Goal: Information Seeking & Learning: Learn about a topic

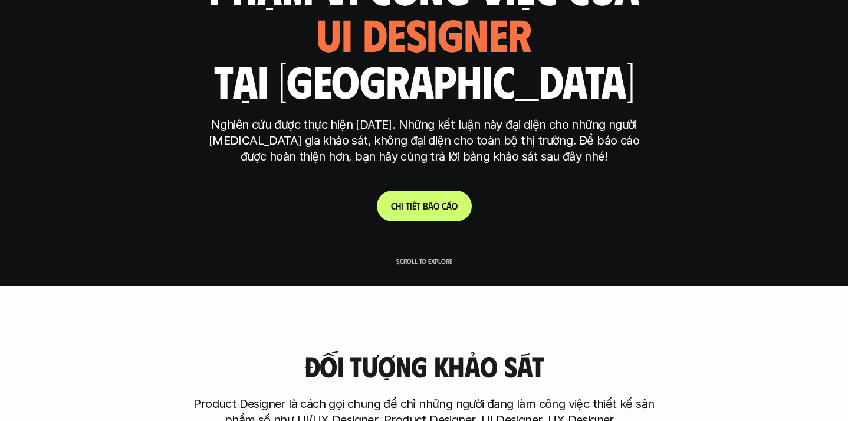
scroll to position [149, 0]
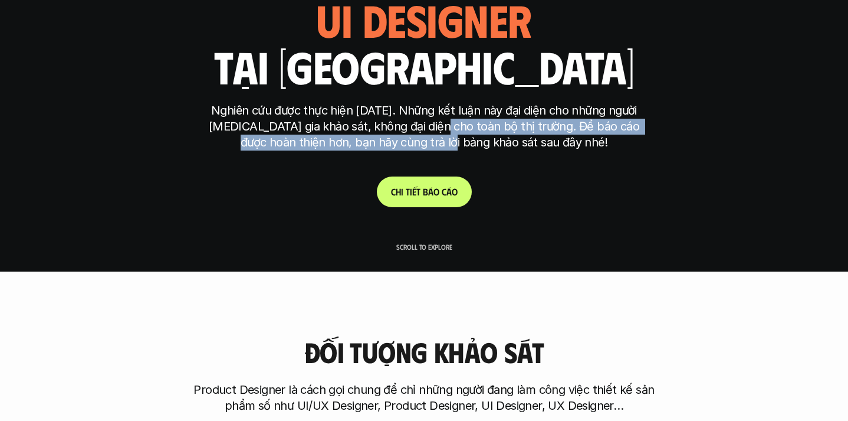
drag, startPoint x: 435, startPoint y: 133, endPoint x: 470, endPoint y: 136, distance: 34.9
click at [470, 136] on p "Nghiên cứu được thực hiện [DATE]. Những kết luận này đại diện cho những người […" at bounding box center [424, 127] width 442 height 48
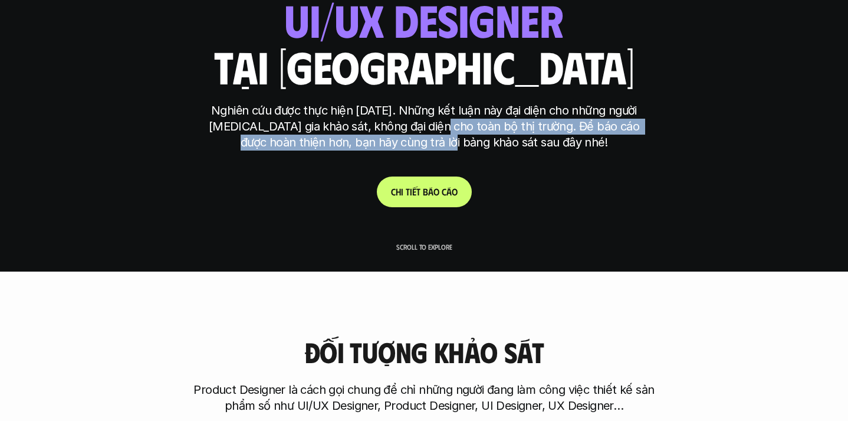
click at [470, 136] on p "Nghiên cứu được thực hiện [DATE]. Những kết luận này đại diện cho những người […" at bounding box center [424, 127] width 442 height 48
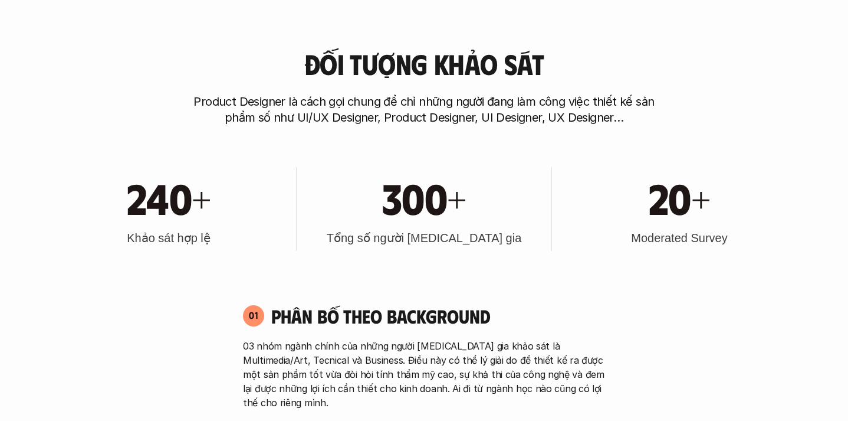
scroll to position [436, 0]
drag, startPoint x: 399, startPoint y: 243, endPoint x: 479, endPoint y: 243, distance: 80.2
click at [479, 243] on h3 "Tổng số người [MEDICAL_DATA] gia" at bounding box center [424, 238] width 195 height 17
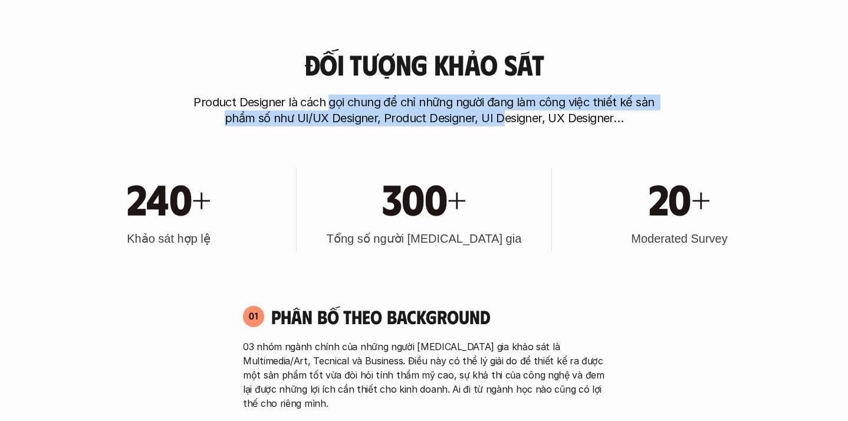
drag, startPoint x: 332, startPoint y: 103, endPoint x: 505, endPoint y: 119, distance: 173.5
click at [505, 119] on p "Product Designer là cách gọi chung để chỉ những người đang làm công việc thiết …" at bounding box center [424, 110] width 472 height 32
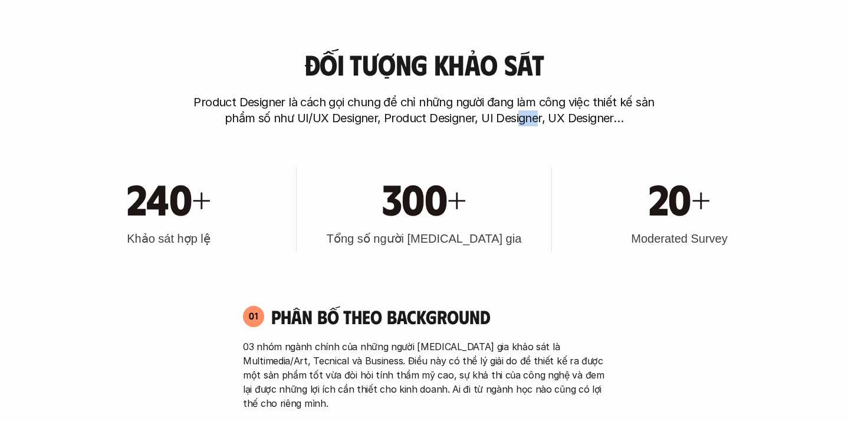
drag, startPoint x: 517, startPoint y: 119, endPoint x: 535, endPoint y: 119, distance: 17.7
click at [535, 119] on p "Product Designer là cách gọi chung để chỉ những người đang làm công việc thiết …" at bounding box center [424, 110] width 472 height 32
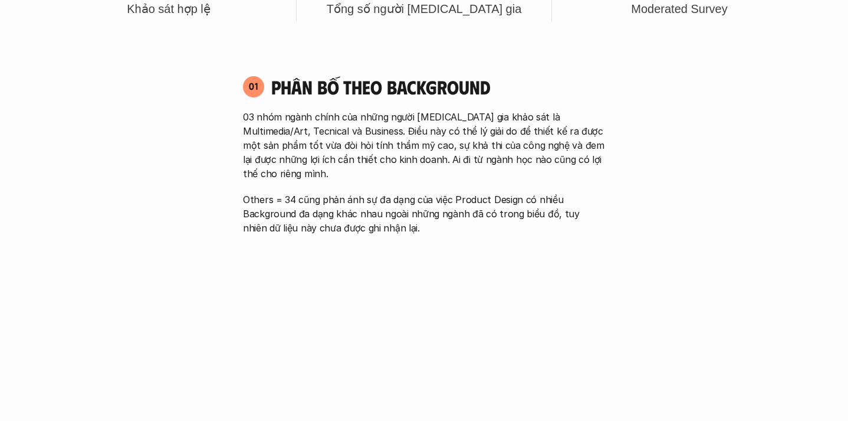
scroll to position [668, 0]
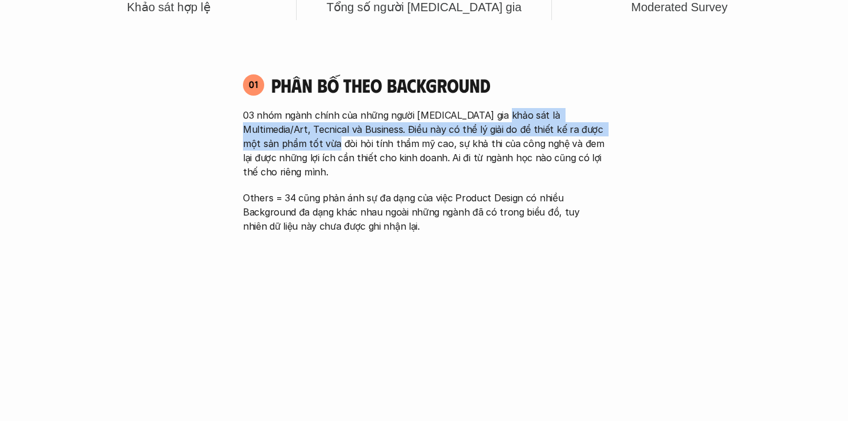
drag, startPoint x: 496, startPoint y: 117, endPoint x: 296, endPoint y: 143, distance: 202.3
click at [296, 143] on p "03 nhóm ngành chính của những người [MEDICAL_DATA] gia khảo sát là Multimedia/A…" at bounding box center [424, 143] width 362 height 71
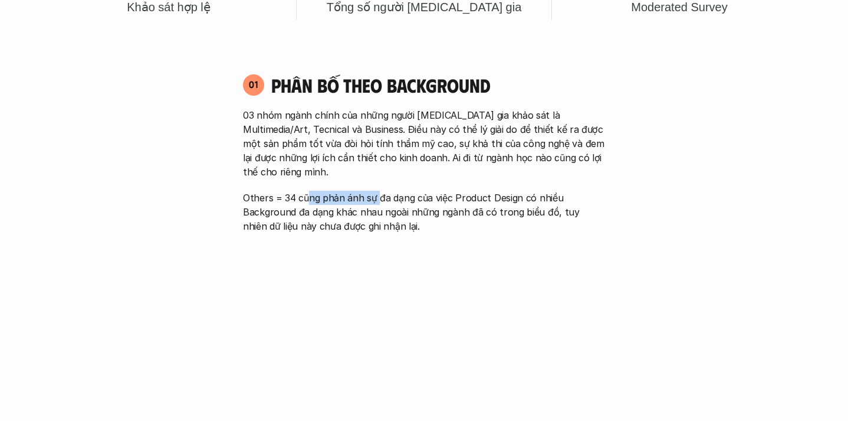
drag, startPoint x: 307, startPoint y: 180, endPoint x: 378, endPoint y: 180, distance: 70.8
click at [378, 191] on p "Others = 34 cũng phản ánh sự đa dạng của việc Product Design có nhiều Backgroun…" at bounding box center [424, 212] width 362 height 42
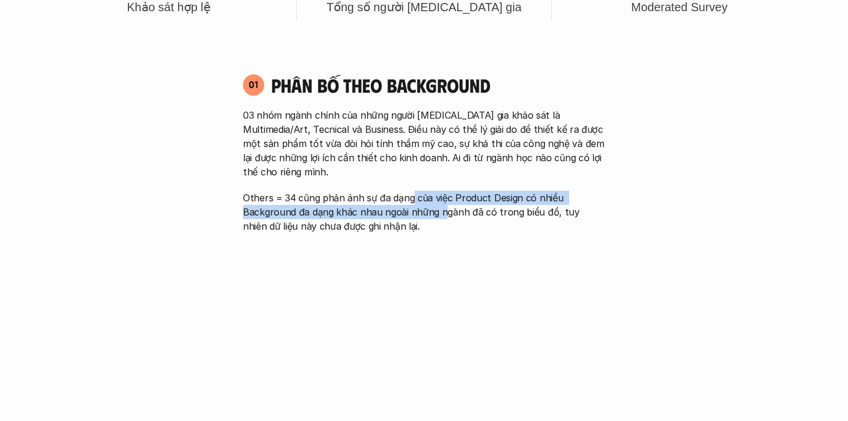
drag, startPoint x: 463, startPoint y: 186, endPoint x: 441, endPoint y: 199, distance: 25.4
click at [441, 199] on p "Others = 34 cũng phản ánh sự đa dạng của việc Product Design có nhiều Backgroun…" at bounding box center [424, 212] width 362 height 42
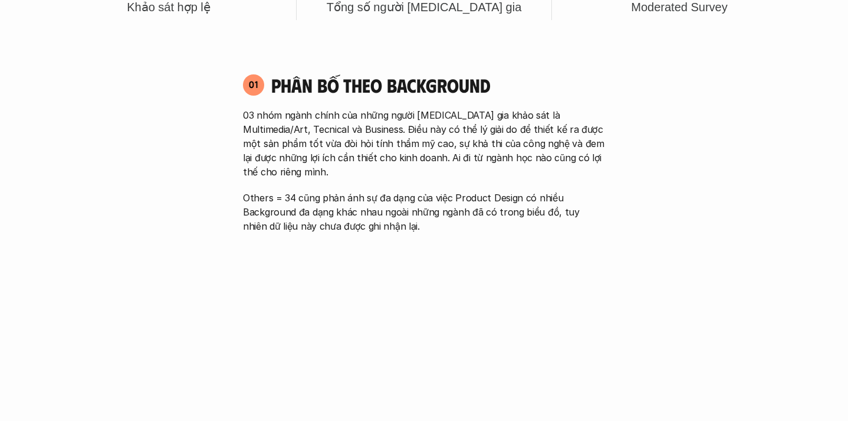
click at [459, 199] on p "Others = 34 cũng phản ánh sự đa dạng của việc Product Design có nhiều Backgroun…" at bounding box center [424, 212] width 362 height 42
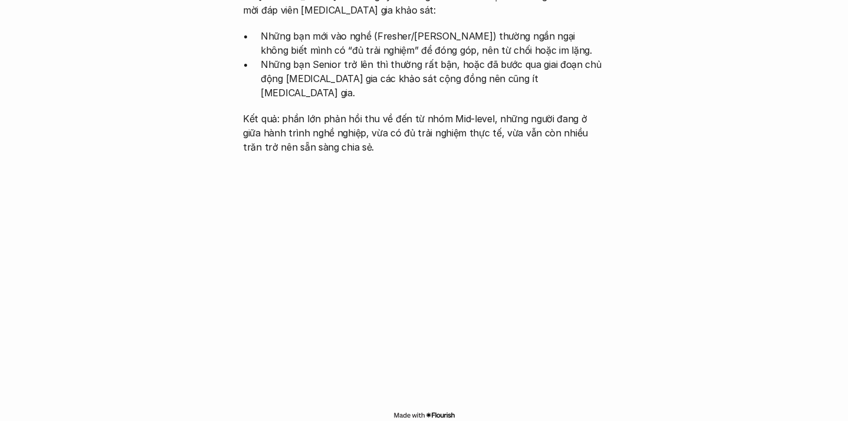
scroll to position [1262, 0]
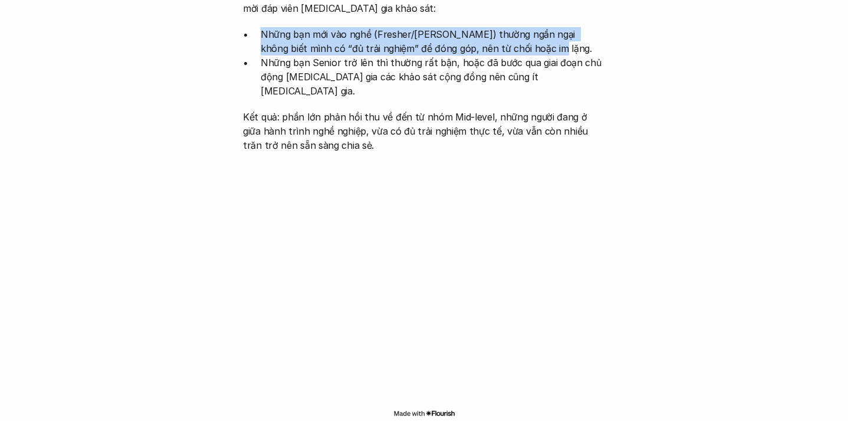
drag, startPoint x: 261, startPoint y: 17, endPoint x: 509, endPoint y: 37, distance: 248.6
click at [510, 37] on p "Những bạn mới vào nghề (Fresher/[PERSON_NAME]) thường ngần ngại không biết mình…" at bounding box center [433, 41] width 344 height 28
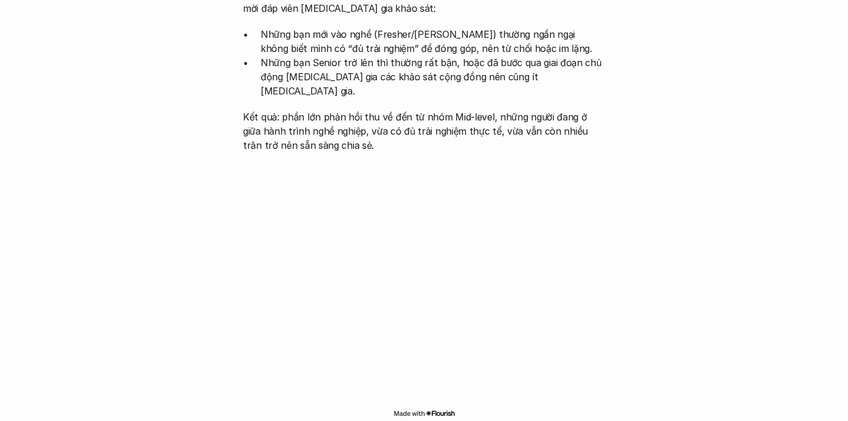
click at [499, 68] on p "Những bạn Senior trở lên thì thường rất bận, hoặc đã bước qua giai đoạn chủ độn…" at bounding box center [433, 76] width 344 height 42
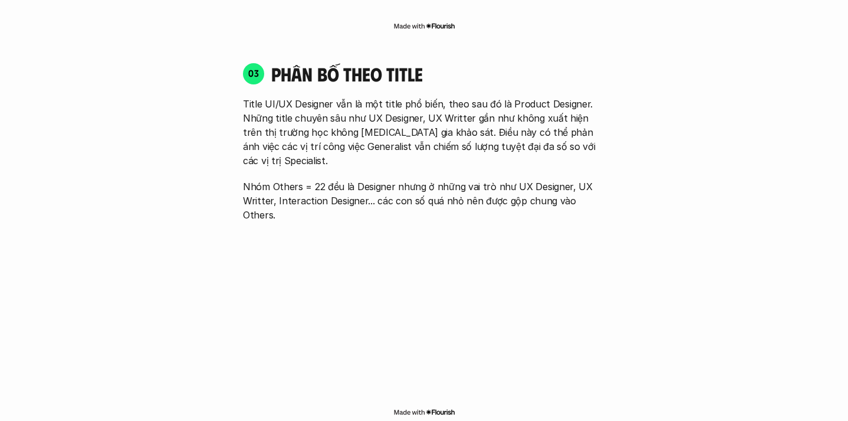
scroll to position [1627, 0]
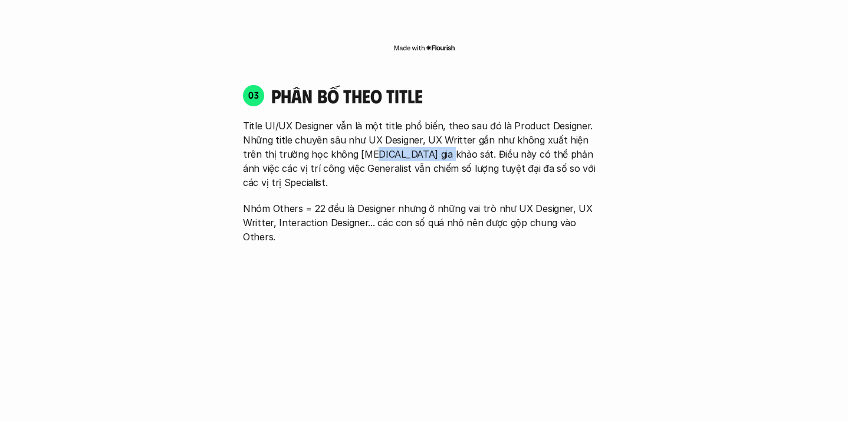
drag, startPoint x: 347, startPoint y: 124, endPoint x: 415, endPoint y: 125, distance: 67.2
click at [415, 125] on p "Title UI/UX Designer vẫn là một title phổ biến, theo sau đó là Product Designer…" at bounding box center [424, 154] width 362 height 71
click at [394, 126] on p "Title UI/UX Designer vẫn là một title phổ biến, theo sau đó là Product Designer…" at bounding box center [424, 154] width 362 height 71
drag, startPoint x: 464, startPoint y: 123, endPoint x: 528, endPoint y: 123, distance: 64.3
click at [528, 123] on p "Title UI/UX Designer vẫn là một title phổ biến, theo sau đó là Product Designer…" at bounding box center [424, 154] width 362 height 71
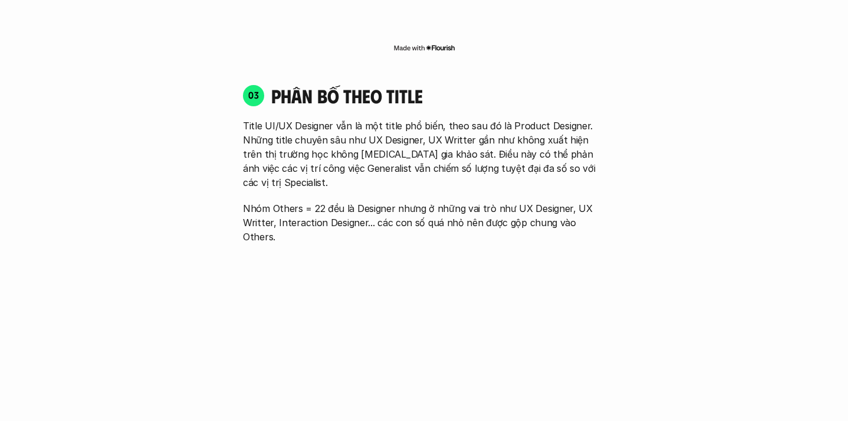
click at [525, 123] on p "Title UI/UX Designer vẫn là một title phổ biến, theo sau đó là Product Designer…" at bounding box center [424, 154] width 362 height 71
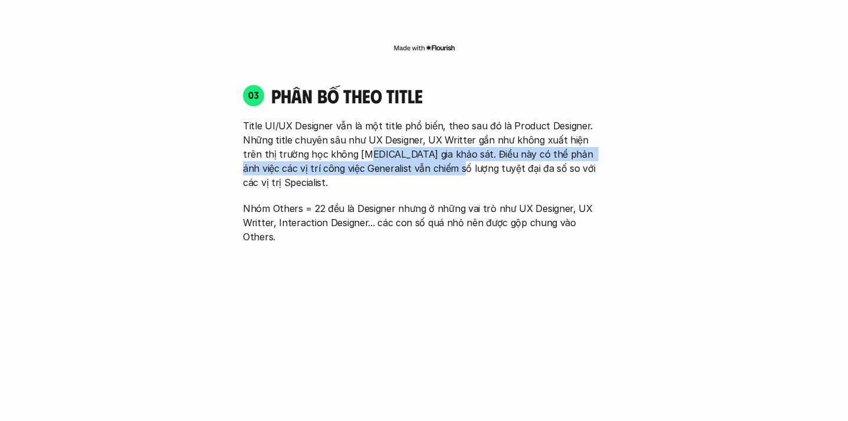
drag, startPoint x: 344, startPoint y: 128, endPoint x: 426, endPoint y: 134, distance: 82.2
click at [426, 134] on p "Title UI/UX Designer vẫn là một title phổ biến, theo sau đó là Product Designer…" at bounding box center [424, 154] width 362 height 71
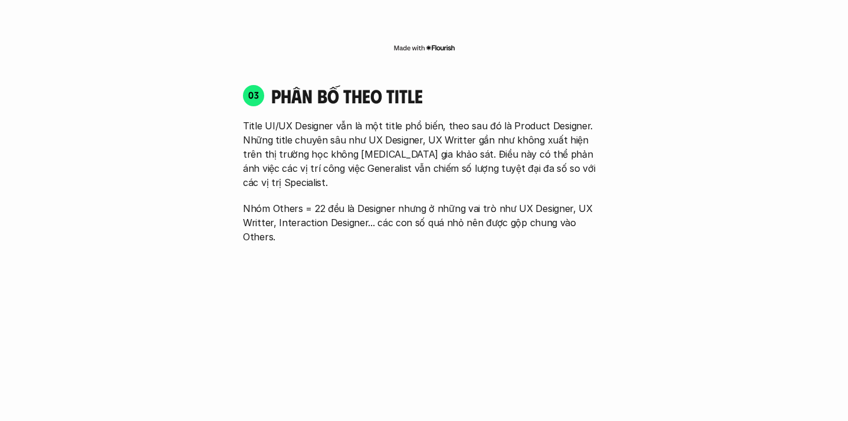
click at [438, 142] on p "Title UI/UX Designer vẫn là một title phổ biến, theo sau đó là Product Designer…" at bounding box center [424, 154] width 362 height 71
drag, startPoint x: 439, startPoint y: 142, endPoint x: 518, endPoint y: 141, distance: 79.0
click at [518, 141] on p "Title UI/UX Designer vẫn là một title phổ biến, theo sau đó là Product Designer…" at bounding box center [424, 154] width 362 height 71
click at [527, 138] on p "Title UI/UX Designer vẫn là một title phổ biến, theo sau đó là Product Designer…" at bounding box center [424, 154] width 362 height 71
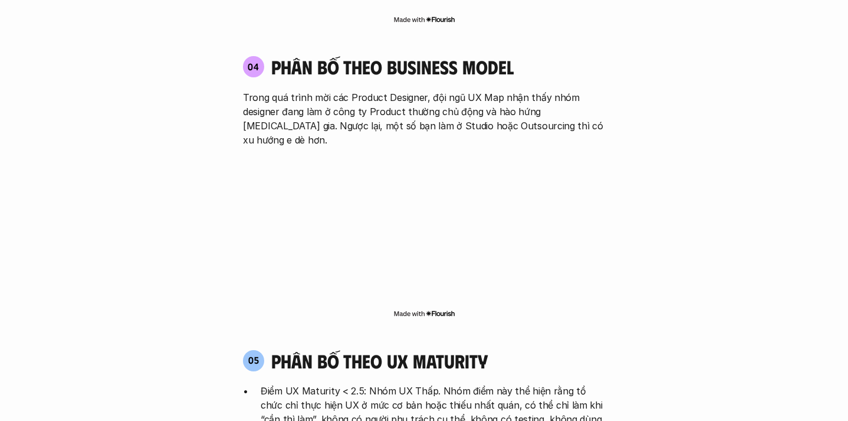
scroll to position [2041, 0]
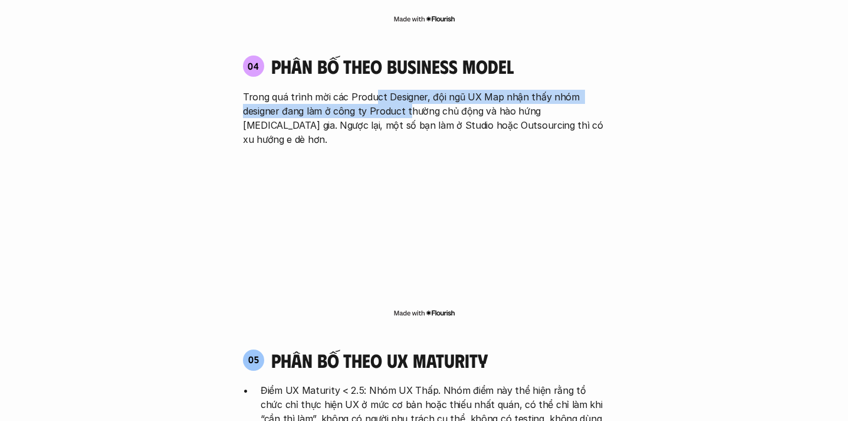
drag, startPoint x: 375, startPoint y: 37, endPoint x: 407, endPoint y: 51, distance: 35.4
click at [407, 90] on p "Trong quá trình mời các Product Designer, đội ngũ UX Map nhận thấy nhóm designe…" at bounding box center [424, 118] width 362 height 57
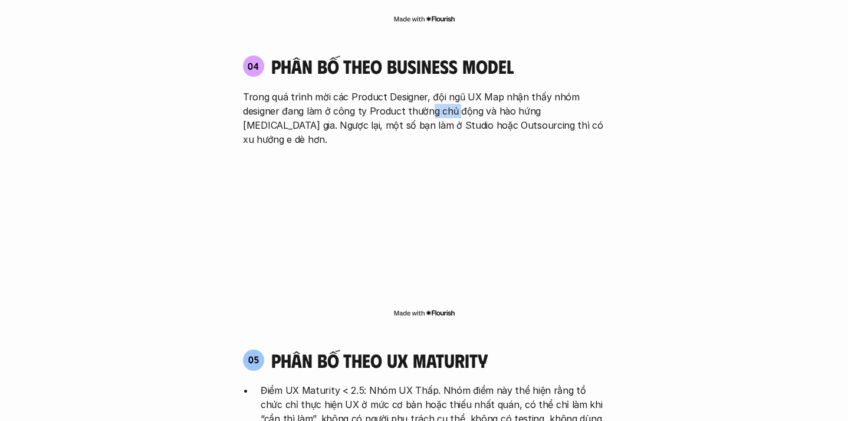
drag, startPoint x: 431, startPoint y: 56, endPoint x: 455, endPoint y: 56, distance: 24.2
click at [455, 90] on p "Trong quá trình mời các Product Designer, đội ngũ UX Map nhận thấy nhóm designe…" at bounding box center [424, 118] width 362 height 57
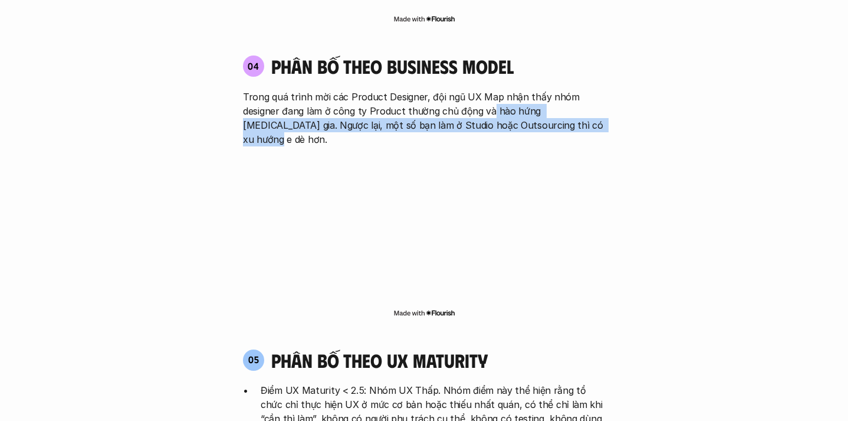
drag, startPoint x: 491, startPoint y: 54, endPoint x: 324, endPoint y: 76, distance: 167.8
click at [324, 76] on div "04 phân bố theo business model Trong quá trình mời các Product Designer, đội ng…" at bounding box center [423, 186] width 383 height 287
click at [380, 90] on p "Trong quá trình mời các Product Designer, đội ngũ UX Map nhận thấy nhóm designe…" at bounding box center [424, 118] width 362 height 57
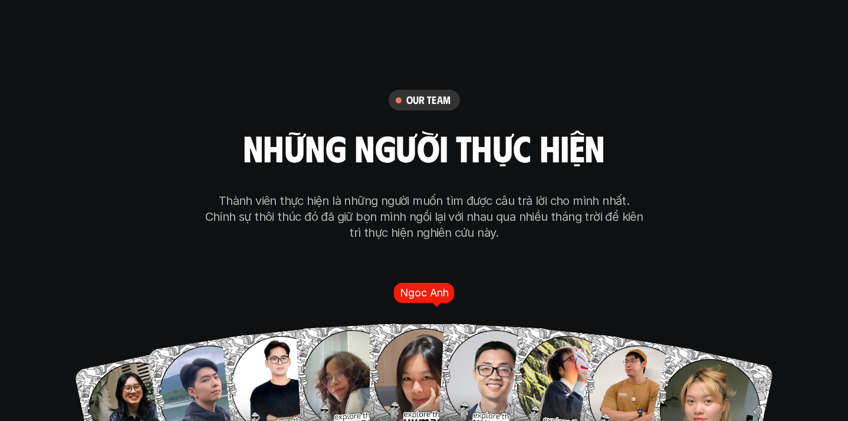
scroll to position [6647, 0]
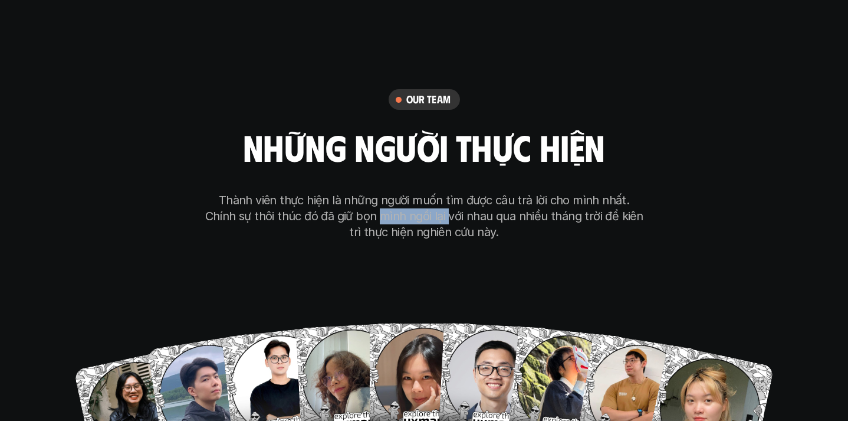
drag, startPoint x: 347, startPoint y: 137, endPoint x: 413, endPoint y: 137, distance: 65.5
click at [413, 192] on p "Thành viên thực hiện là những người muốn tìm được câu trả lời cho mình nhất. Ch…" at bounding box center [424, 216] width 442 height 48
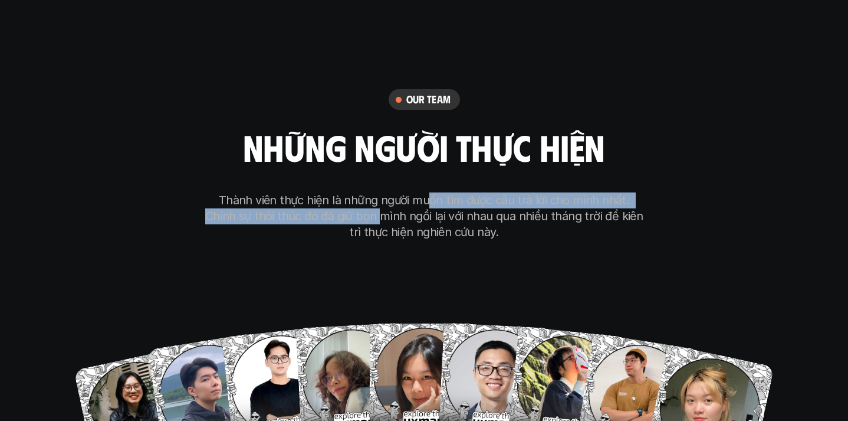
click at [425, 192] on p "Thành viên thực hiện là những người muốn tìm được câu trả lời cho mình nhất. Ch…" at bounding box center [424, 216] width 442 height 48
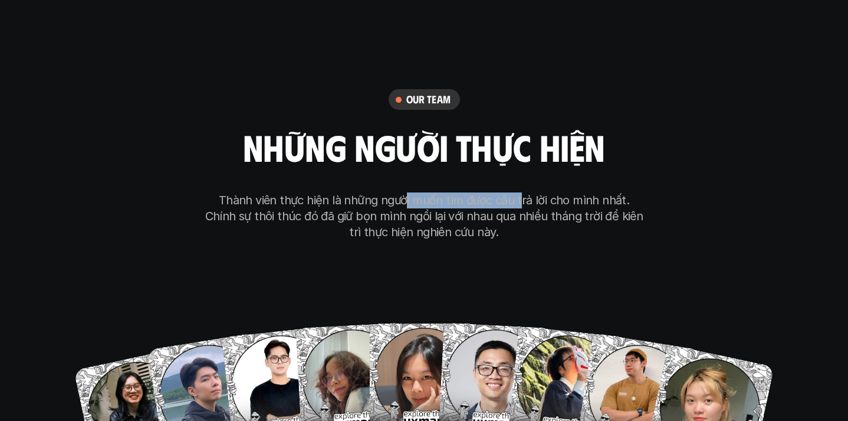
drag, startPoint x: 391, startPoint y: 133, endPoint x: 504, endPoint y: 133, distance: 113.3
click at [504, 192] on p "Thành viên thực hiện là những người muốn tìm được câu trả lời cho mình nhất. Ch…" at bounding box center [424, 216] width 442 height 48
click at [519, 192] on p "Thành viên thực hiện là những người muốn tìm được câu trả lời cho mình nhất. Ch…" at bounding box center [424, 216] width 442 height 48
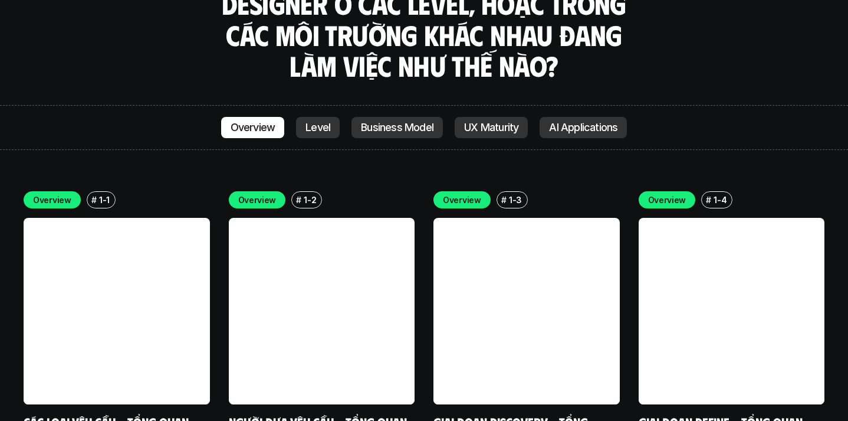
scroll to position [3363, 0]
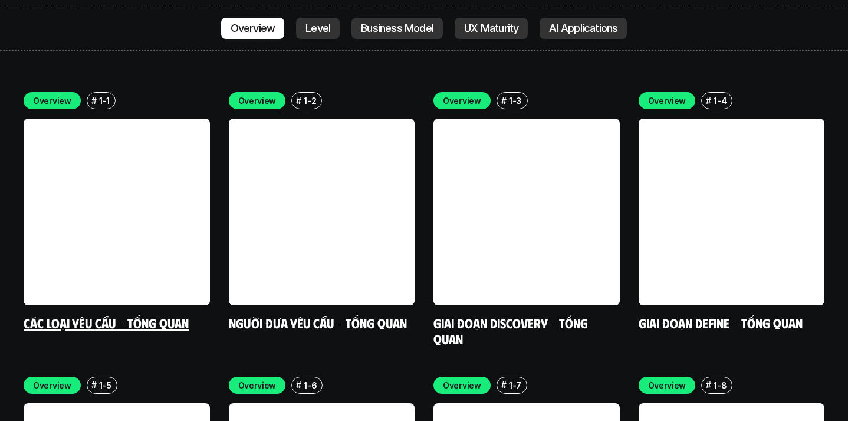
click at [127, 314] on link "Các loại yêu cầu - Tổng quan" at bounding box center [106, 322] width 165 height 16
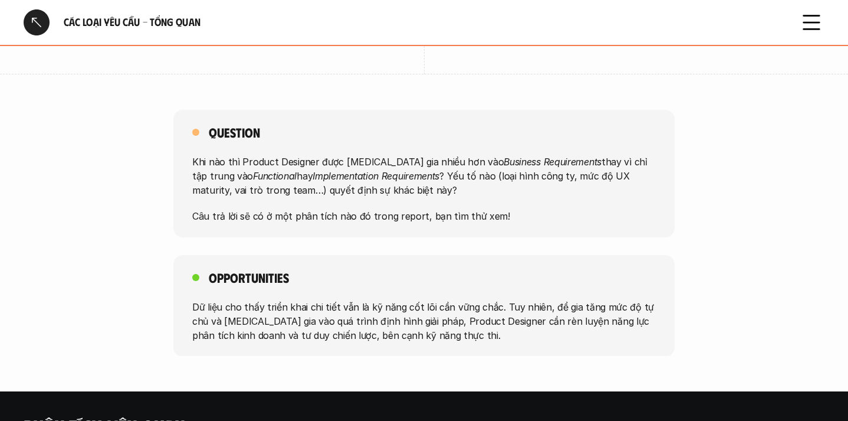
scroll to position [949, 0]
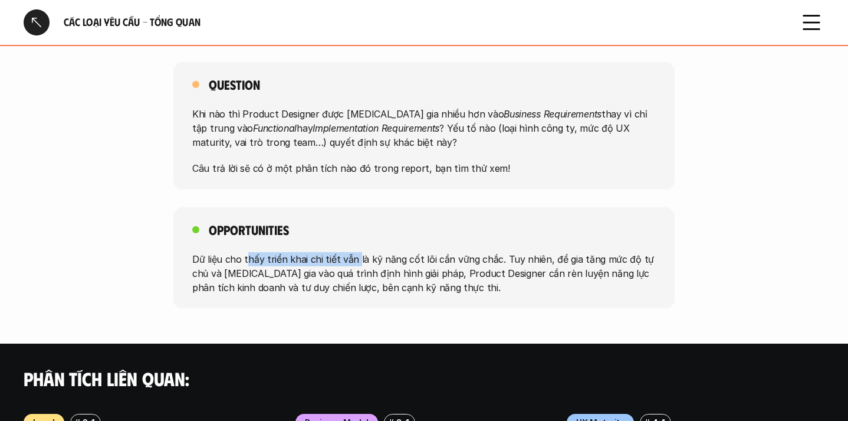
drag, startPoint x: 245, startPoint y: 226, endPoint x: 353, endPoint y: 226, distance: 108.5
click at [353, 251] on p "Dữ liệu cho thấy triển khai chi tiết vẫn là kỹ năng cốt lõi cần vững chắc. Tuy …" at bounding box center [424, 272] width 464 height 42
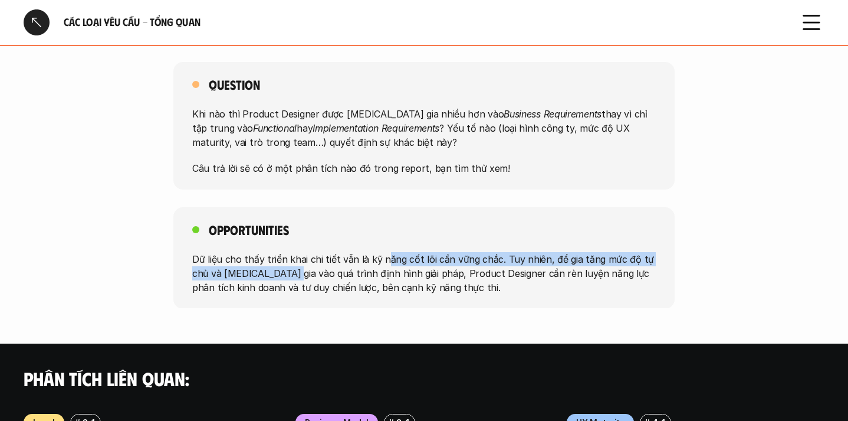
drag, startPoint x: 382, startPoint y: 227, endPoint x: 293, endPoint y: 242, distance: 91.1
click at [293, 251] on p "Dữ liệu cho thấy triển khai chi tiết vẫn là kỹ năng cốt lõi cần vững chắc. Tuy …" at bounding box center [424, 272] width 464 height 42
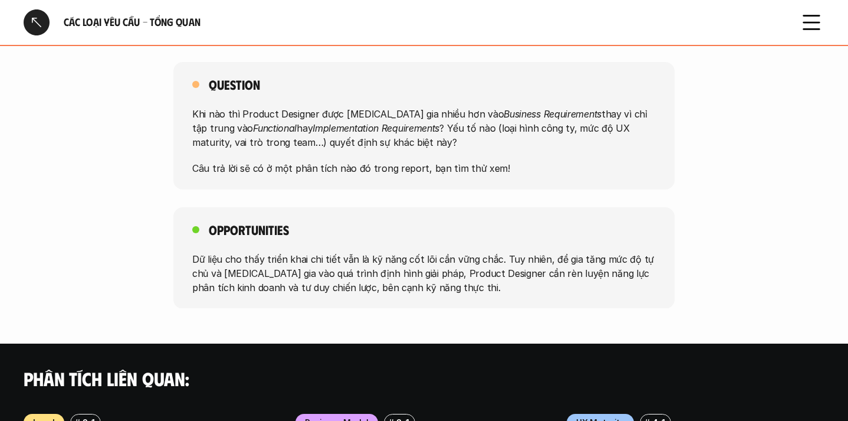
click at [303, 251] on p "Dữ liệu cho thấy triển khai chi tiết vẫn là kỹ năng cốt lõi cần vững chắc. Tuy …" at bounding box center [424, 272] width 464 height 42
drag, startPoint x: 319, startPoint y: 248, endPoint x: 346, endPoint y: 248, distance: 27.7
click at [346, 251] on p "Dữ liệu cho thấy triển khai chi tiết vẫn là kỹ năng cốt lõi cần vững chắc. Tuy …" at bounding box center [424, 272] width 464 height 42
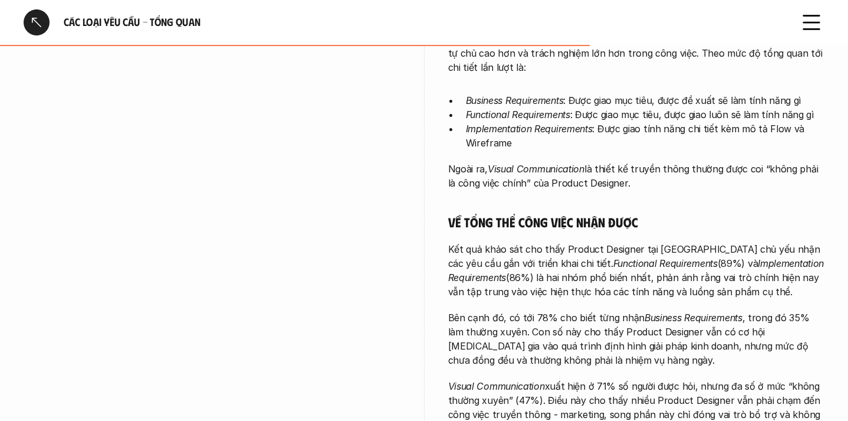
scroll to position [0, 0]
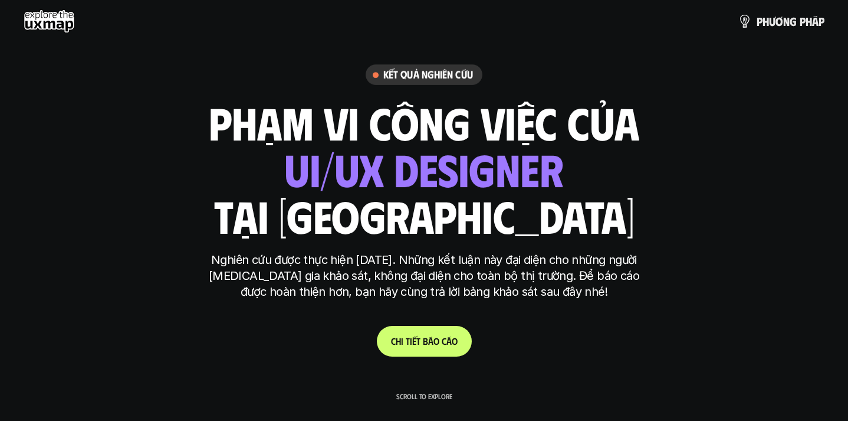
click at [441, 349] on link "C h i t i ế t b á o c á o" at bounding box center [424, 341] width 95 height 31
click at [767, 22] on p "p h ư ơ n g p h á p" at bounding box center [791, 21] width 68 height 13
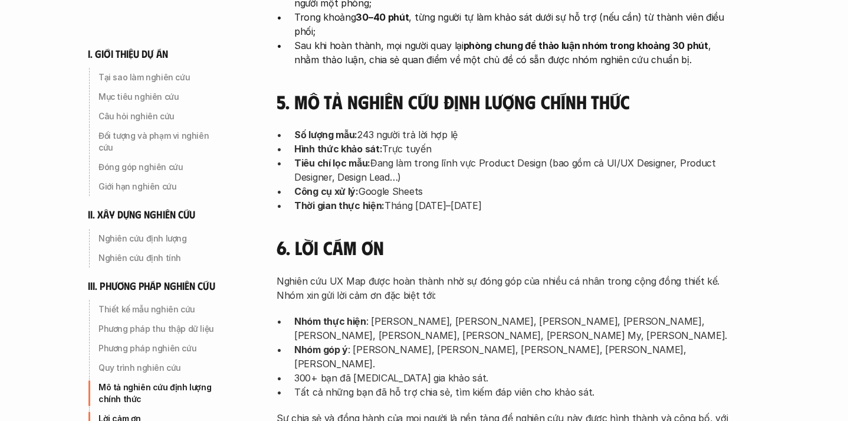
scroll to position [3723, 0]
